Goal: Task Accomplishment & Management: Manage account settings

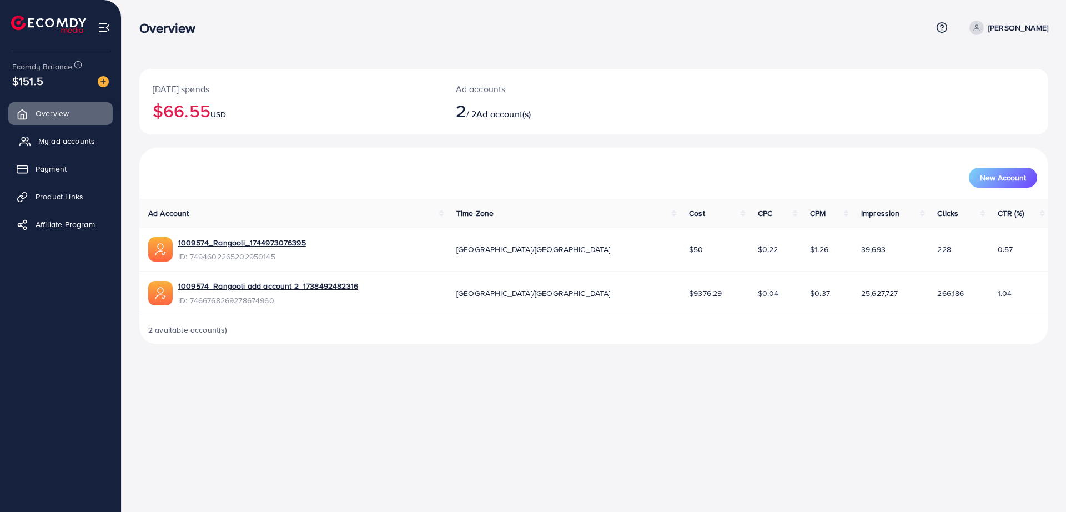
click at [78, 145] on span "My ad accounts" at bounding box center [66, 140] width 57 height 11
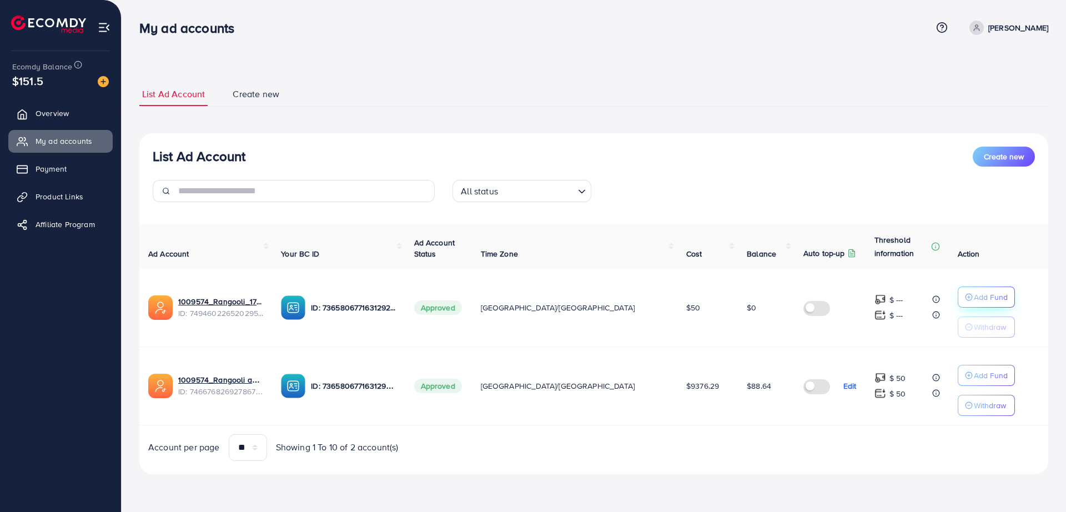
click at [965, 302] on div "Add Fund" at bounding box center [986, 296] width 43 height 13
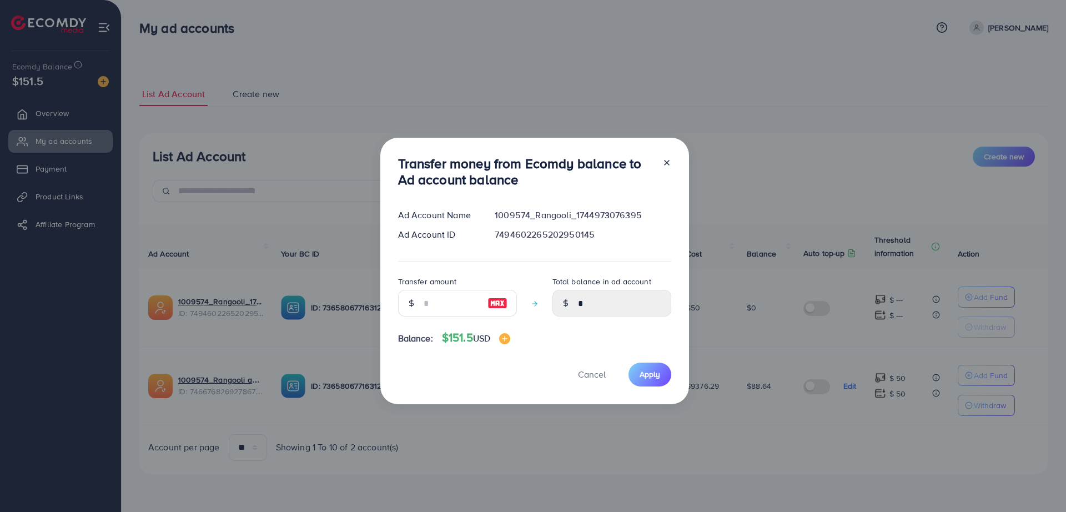
click at [668, 159] on icon at bounding box center [666, 162] width 9 height 9
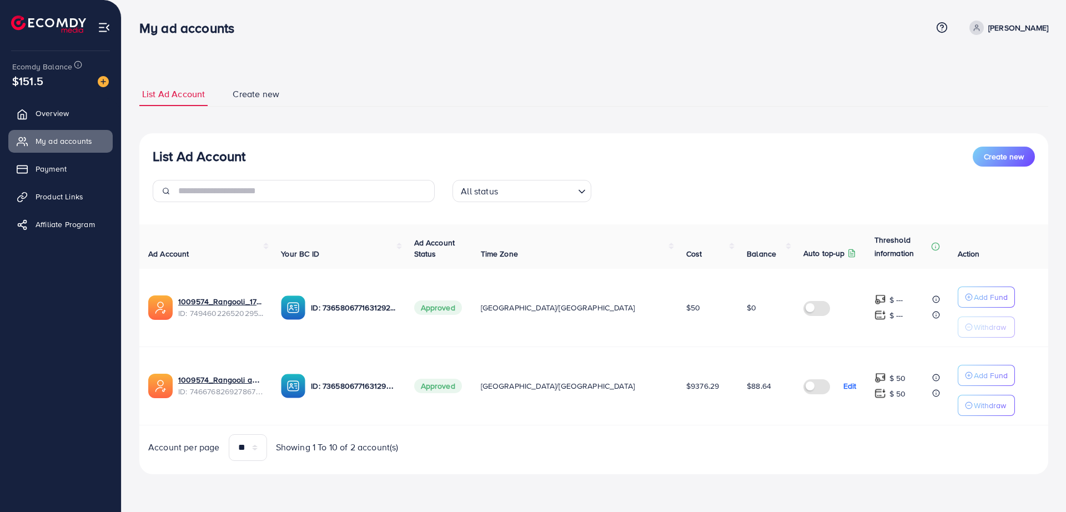
click at [973, 321] on p "Withdraw" at bounding box center [989, 326] width 32 height 13
click at [973, 322] on p "Withdraw" at bounding box center [989, 326] width 32 height 13
click at [973, 403] on p "Withdraw" at bounding box center [989, 404] width 32 height 13
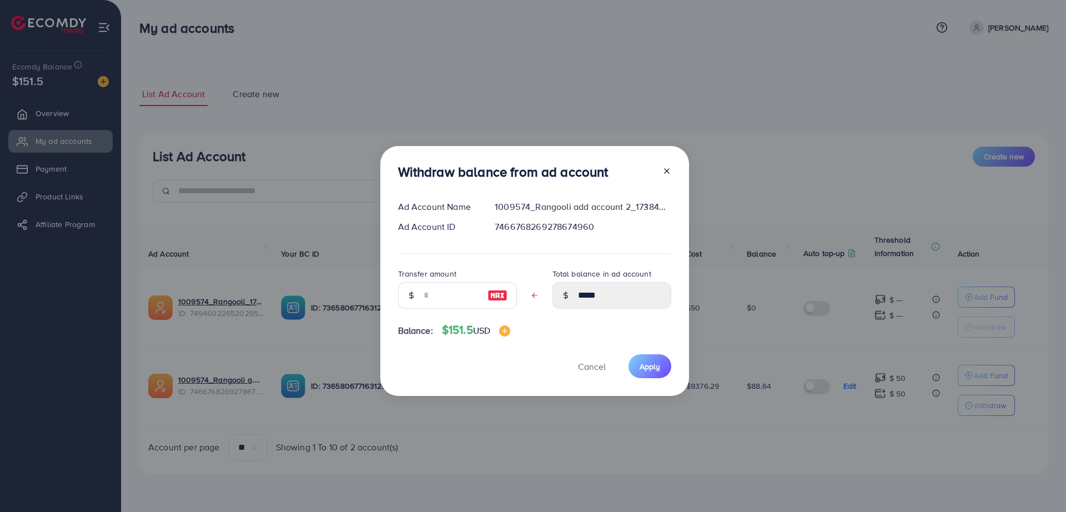
click at [667, 179] on div at bounding box center [662, 174] width 18 height 21
click at [669, 168] on icon at bounding box center [666, 171] width 9 height 9
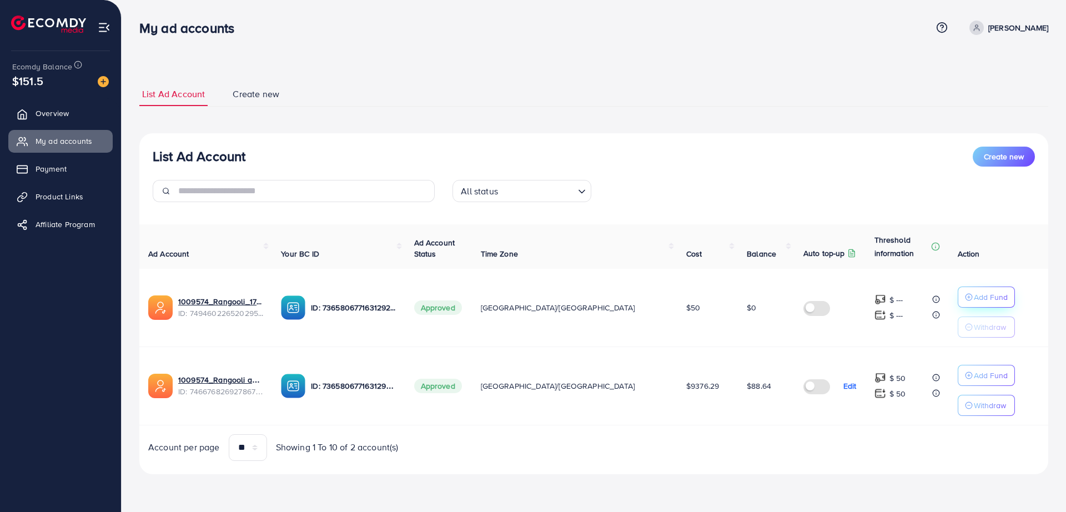
click at [973, 299] on p "Add Fund" at bounding box center [990, 296] width 34 height 13
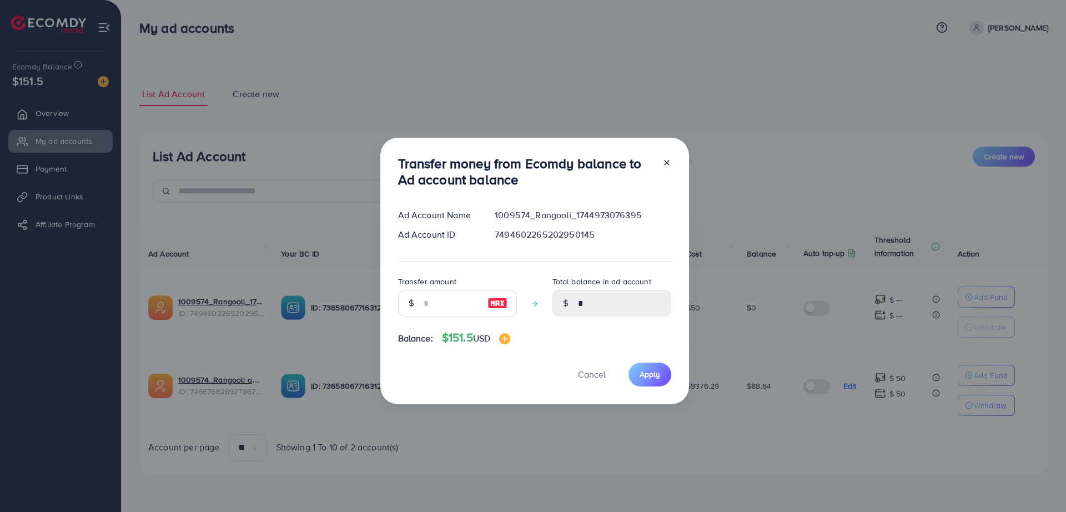
click at [634, 174] on h3 "Transfer money from Ecomdy balance to Ad account balance" at bounding box center [525, 171] width 255 height 32
click at [665, 162] on icon at bounding box center [666, 162] width 9 height 9
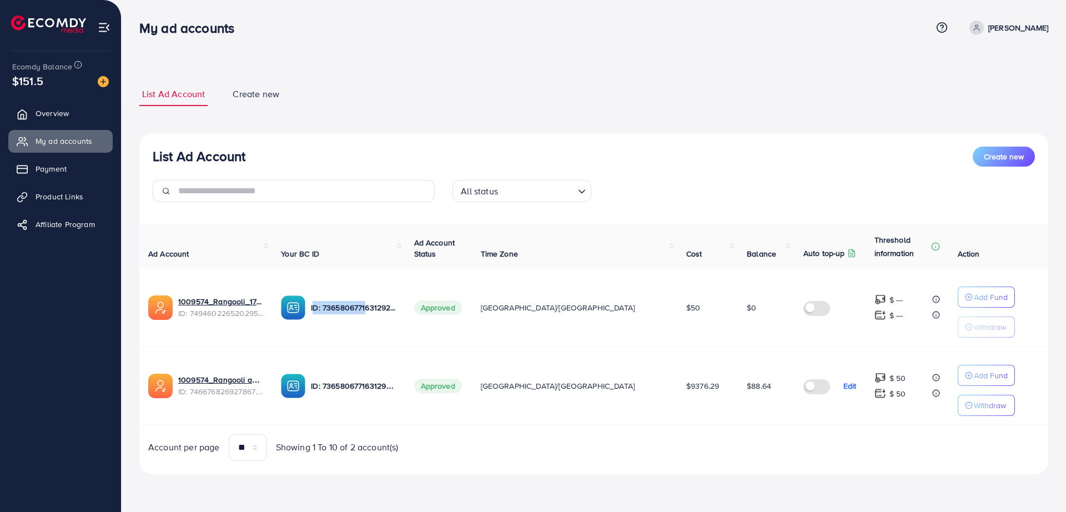
drag, startPoint x: 398, startPoint y: 309, endPoint x: 345, endPoint y: 315, distance: 53.7
click at [345, 315] on div "ID: 7365806771631292432" at bounding box center [338, 307] width 115 height 24
click at [348, 286] on td "ID: 7365806771631292432" at bounding box center [338, 308] width 133 height 78
